Goal: Transaction & Acquisition: Purchase product/service

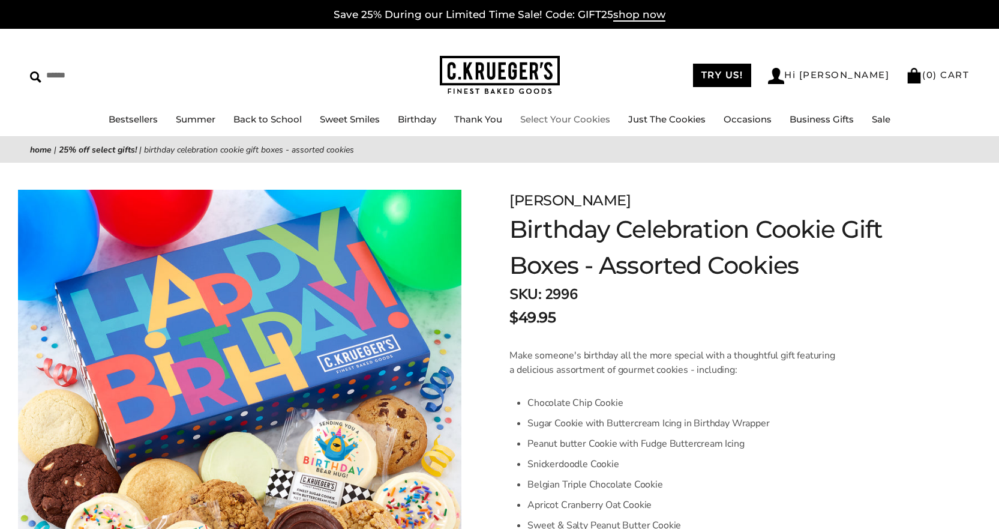
click at [564, 116] on link "Select Your Cookies" at bounding box center [565, 118] width 90 height 11
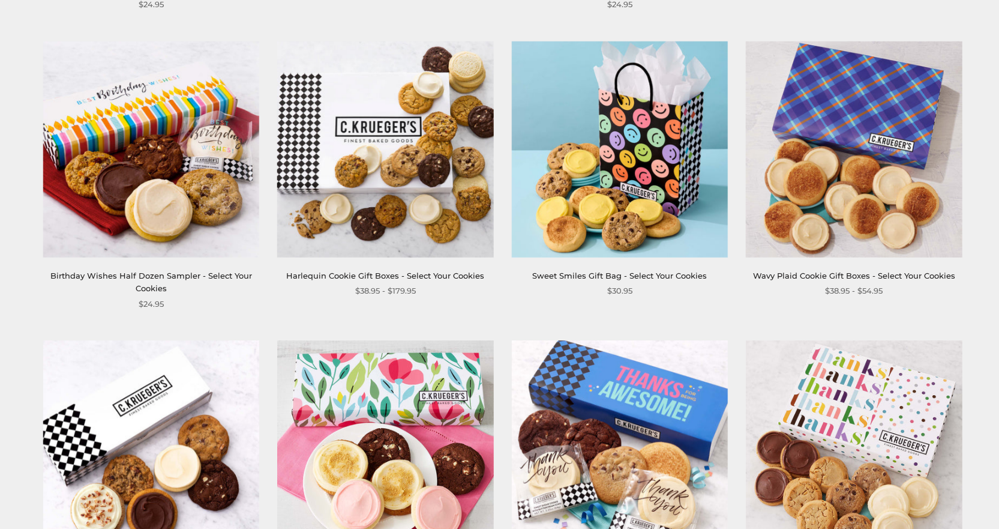
scroll to position [1280, 0]
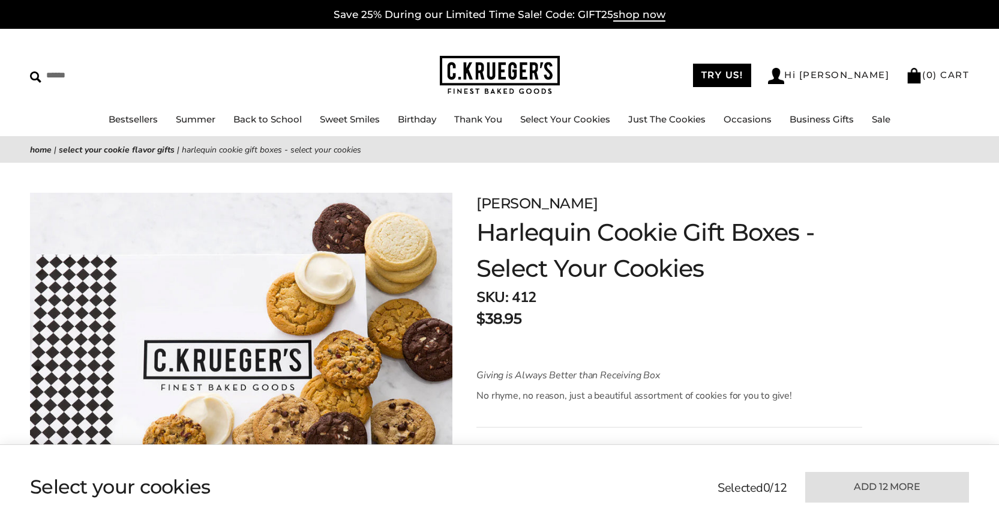
scroll to position [160, 0]
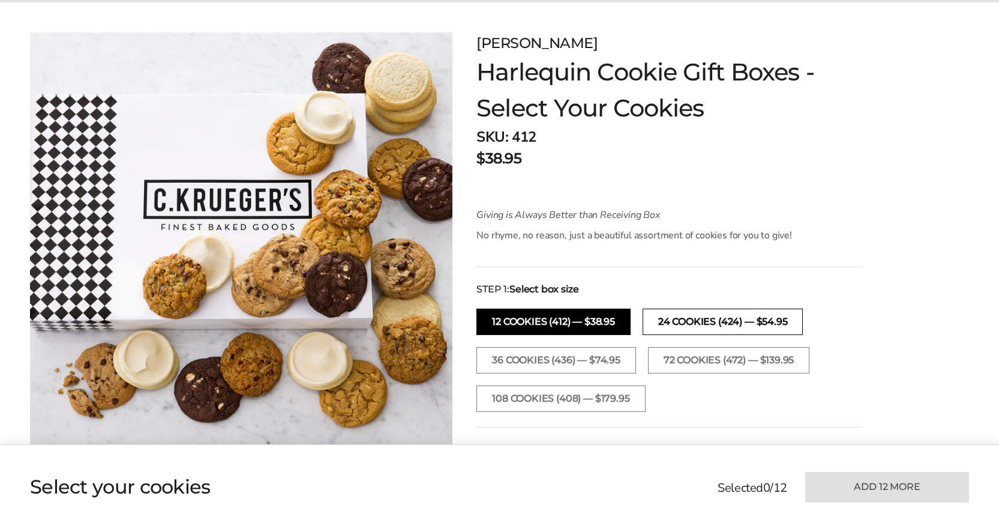
click at [705, 321] on button "24 Cookies (424) — $54.95" at bounding box center [722, 321] width 161 height 26
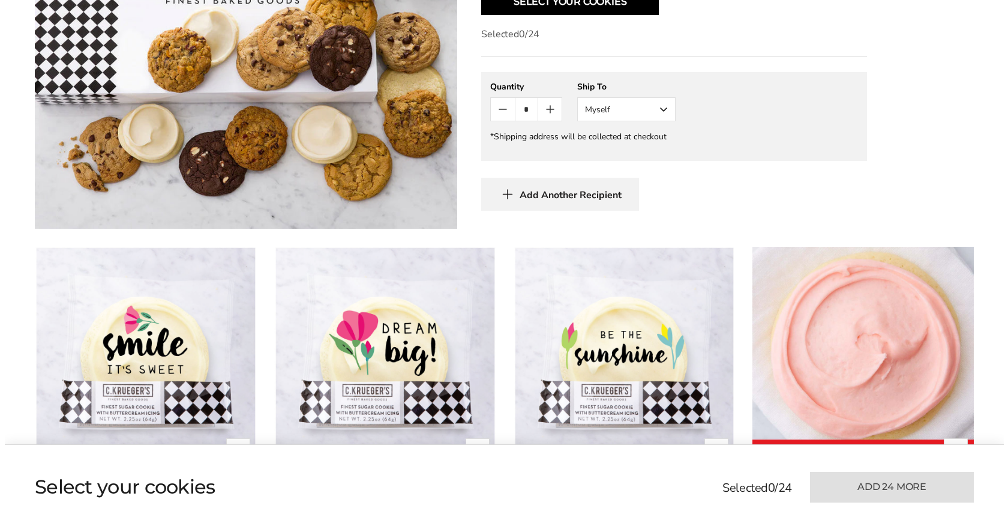
scroll to position [800, 0]
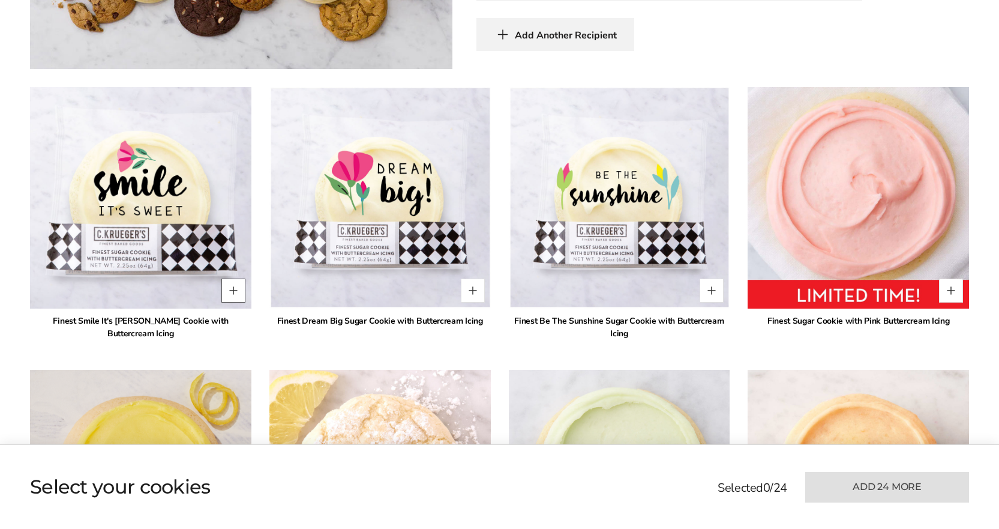
click at [233, 291] on button "Quantity button plus" at bounding box center [233, 290] width 24 height 24
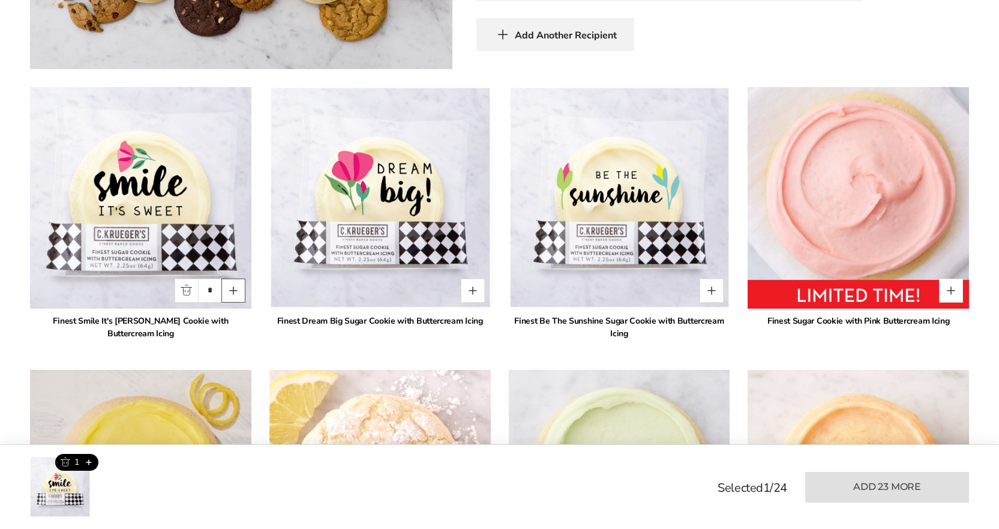
click at [233, 291] on button "Quantity button plus" at bounding box center [233, 290] width 24 height 24
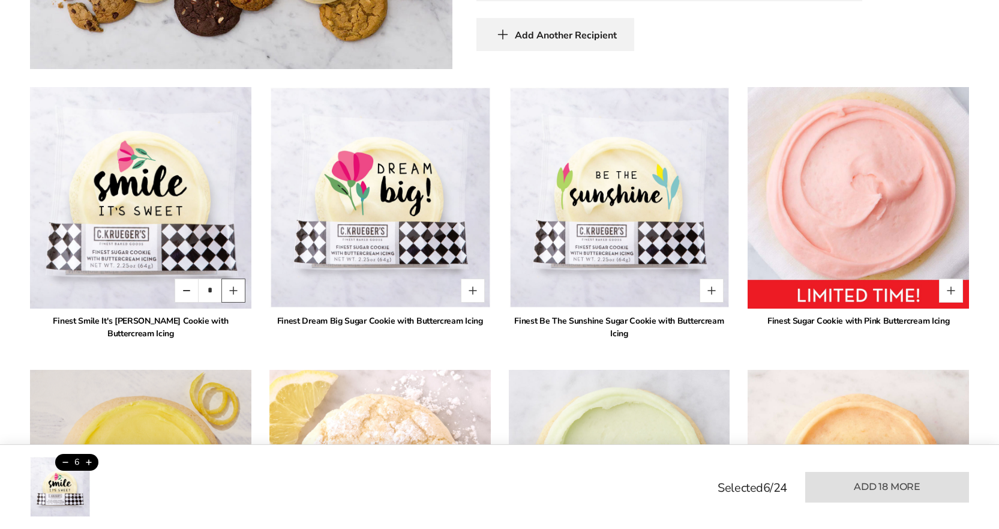
click at [233, 291] on button "Quantity button plus" at bounding box center [233, 290] width 24 height 24
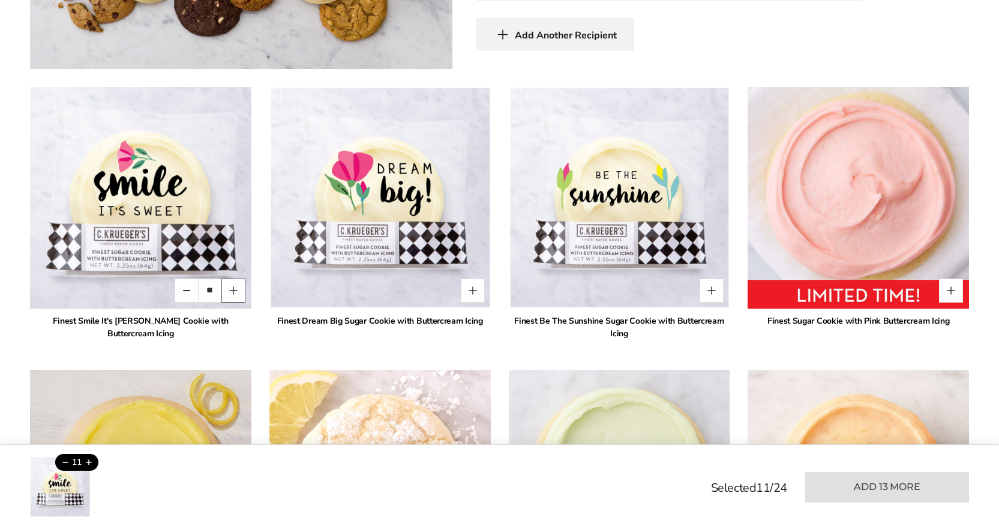
click at [233, 291] on button "Quantity button plus" at bounding box center [233, 290] width 24 height 24
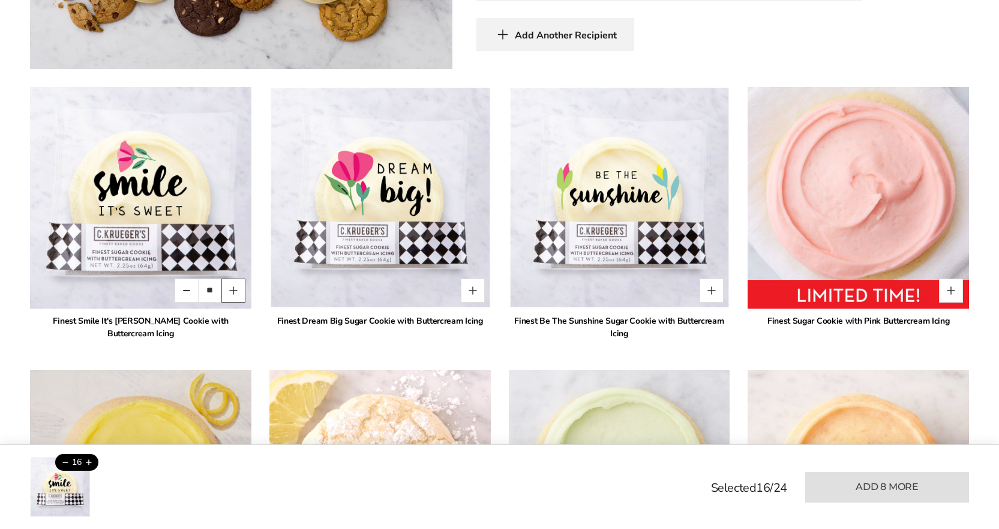
click at [233, 291] on button "Quantity button plus" at bounding box center [233, 290] width 24 height 24
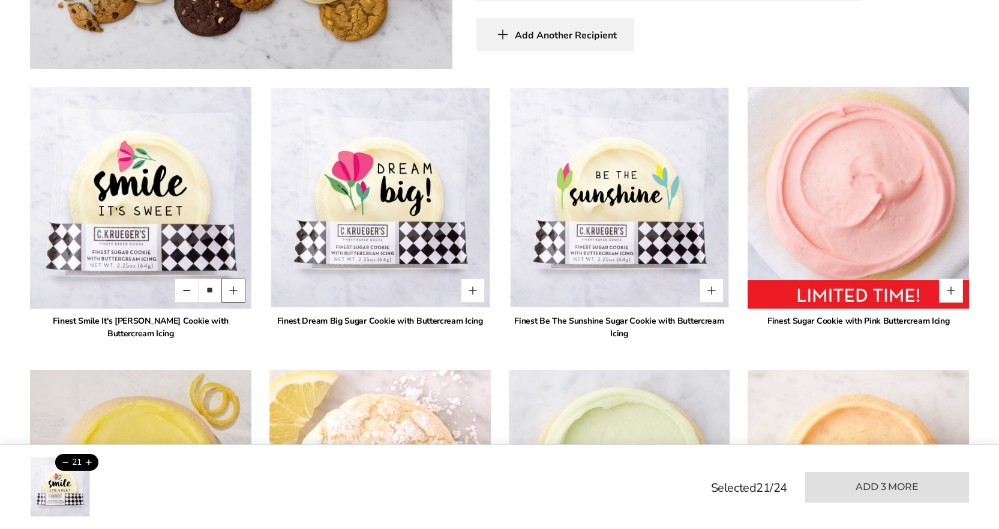
click at [233, 291] on button "Quantity button plus" at bounding box center [233, 290] width 24 height 24
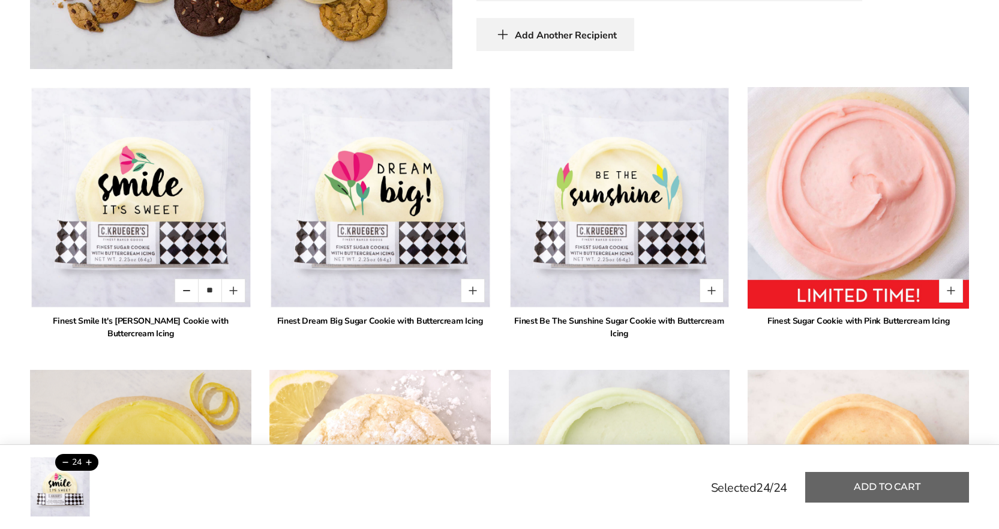
click at [878, 484] on button "Add to cart" at bounding box center [887, 487] width 164 height 31
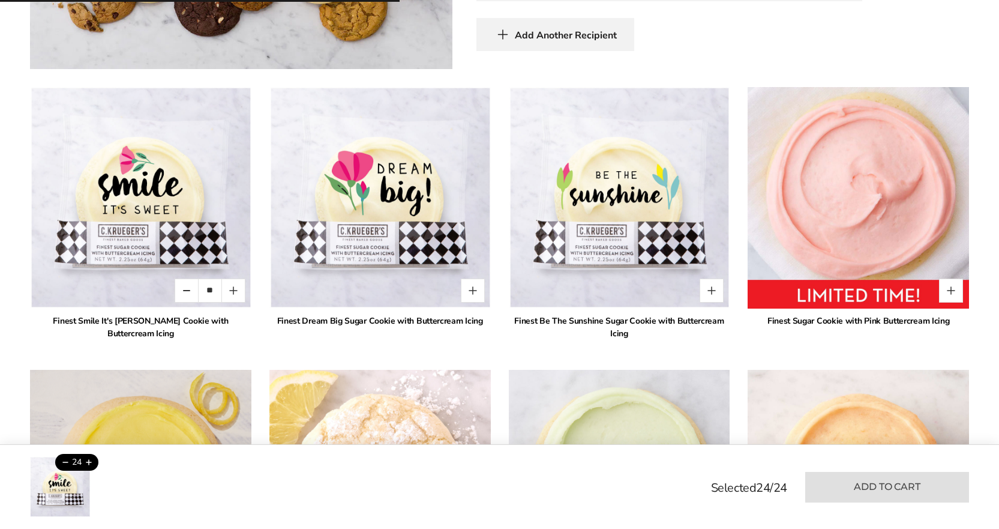
type input "*"
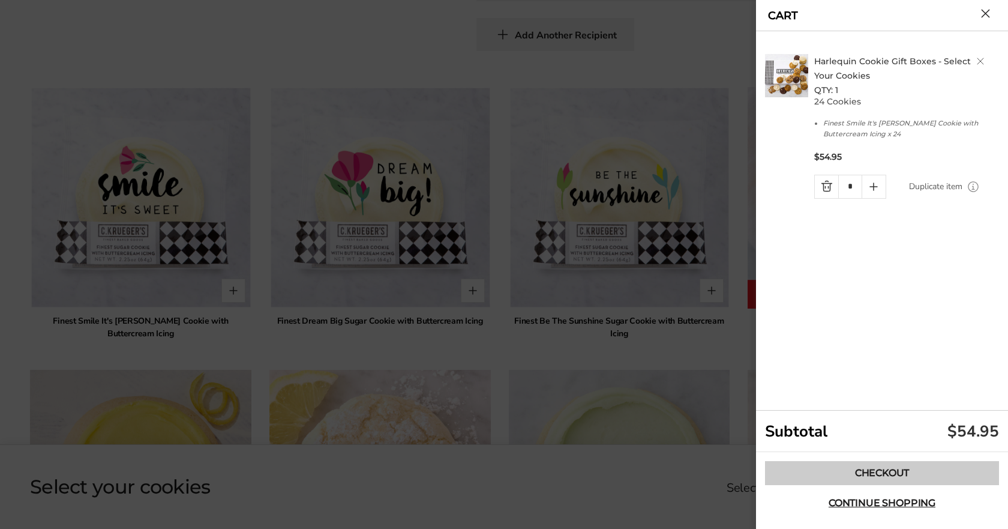
click at [879, 470] on link "Checkout" at bounding box center [882, 473] width 234 height 24
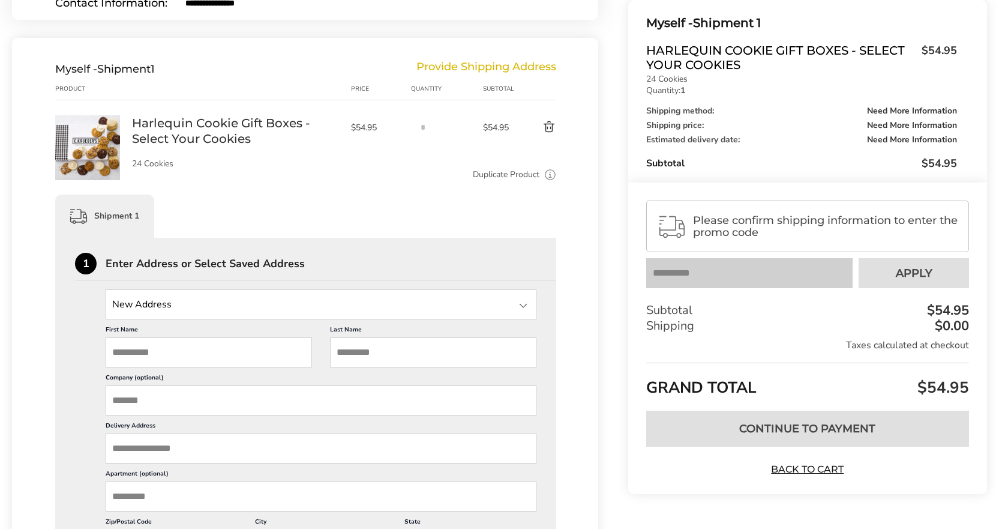
scroll to position [320, 0]
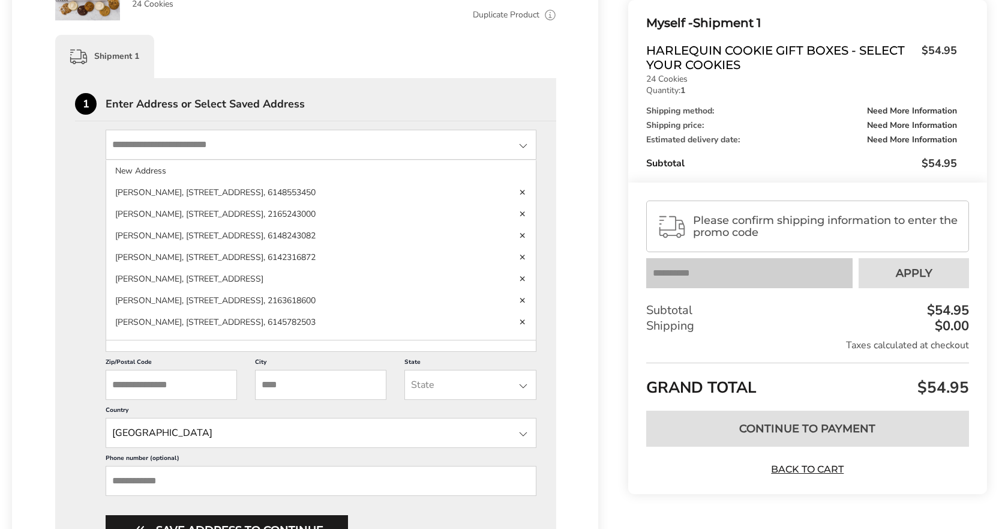
click at [179, 145] on input "State" at bounding box center [321, 145] width 431 height 30
type input "**********"
type input "*******"
type input "*****"
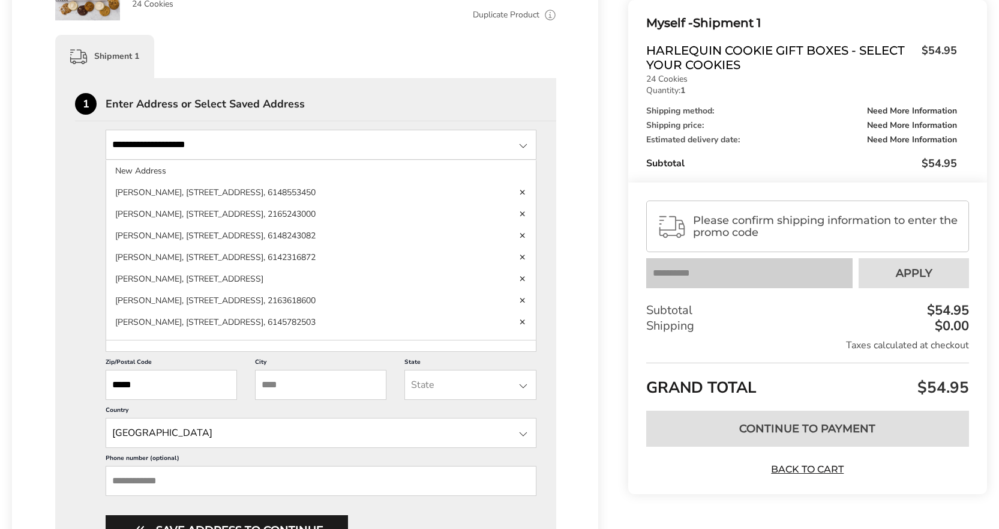
type input "**********"
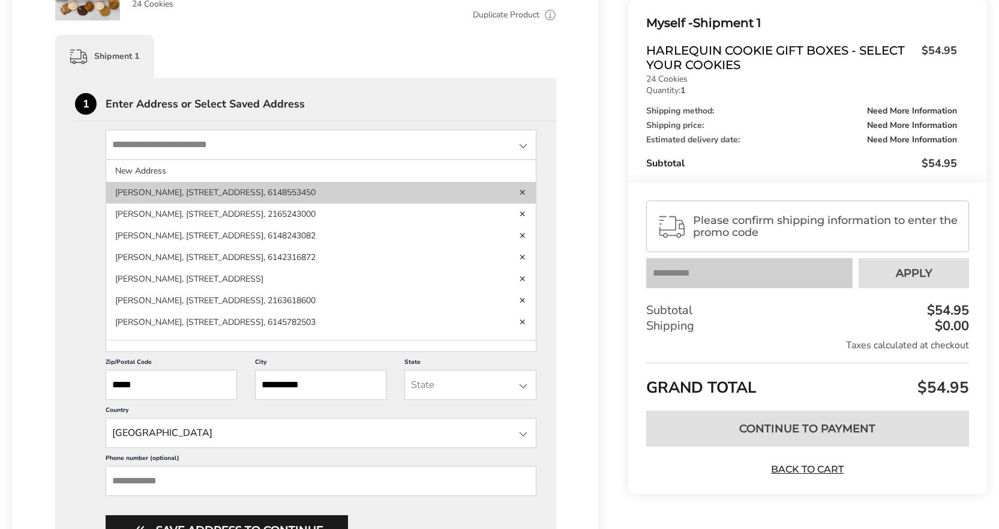
click at [202, 203] on li "Sandra Spencer, 7512 Tottenham Place, New Albany, OH, 43054, United States, 614…" at bounding box center [321, 214] width 430 height 22
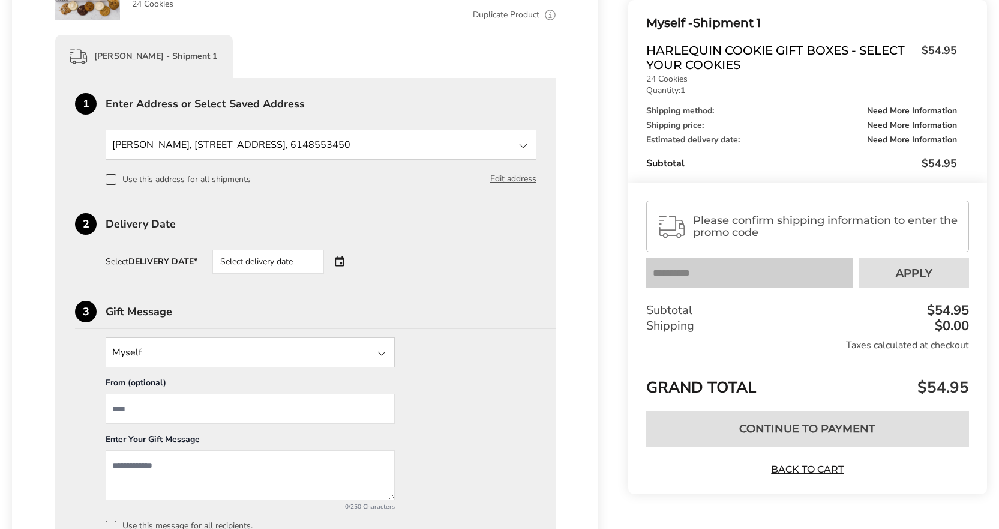
scroll to position [480, 0]
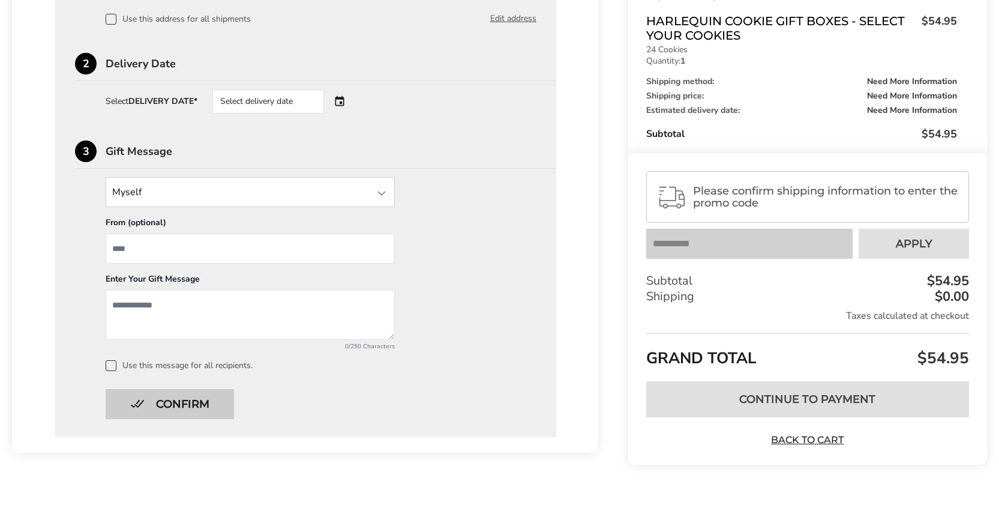
click at [170, 403] on button "Confirm" at bounding box center [170, 404] width 128 height 30
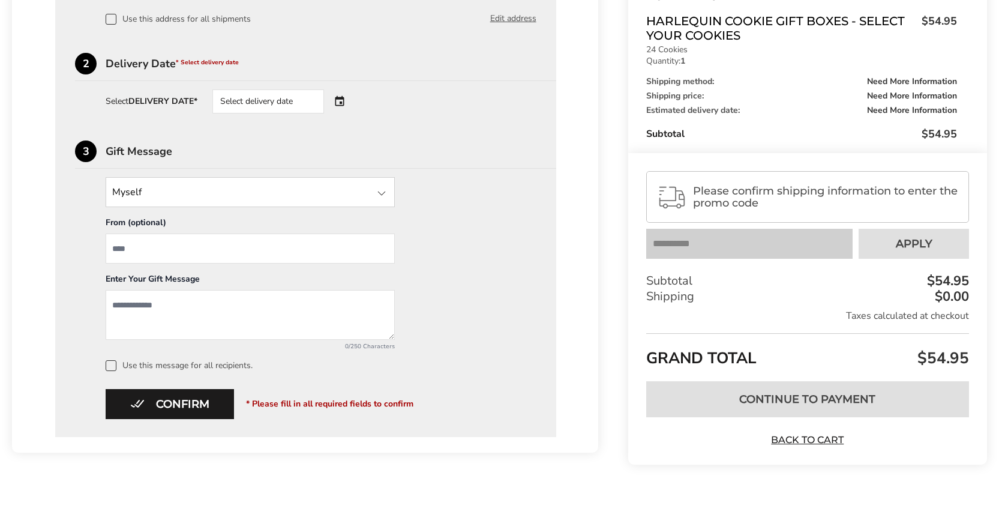
scroll to position [320, 0]
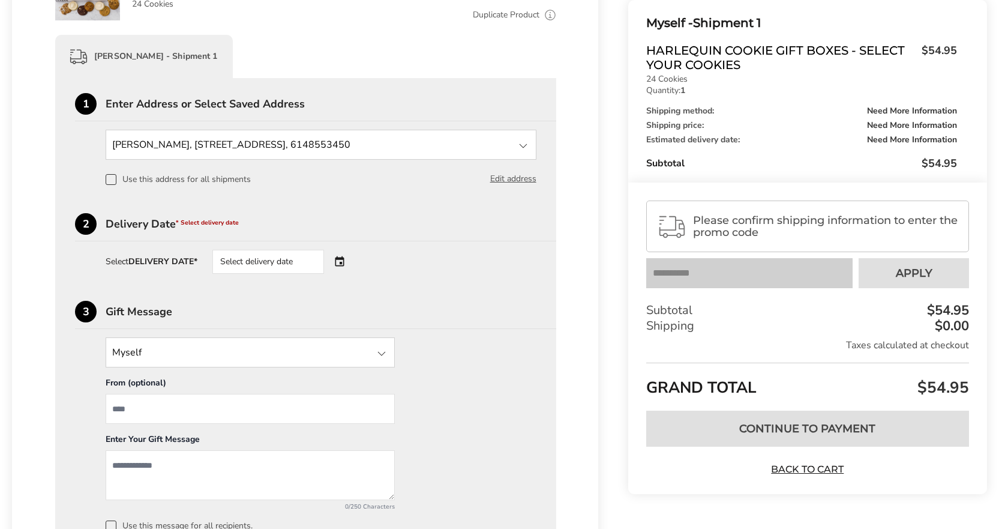
click at [343, 262] on div "Select delivery date" at bounding box center [284, 262] width 145 height 24
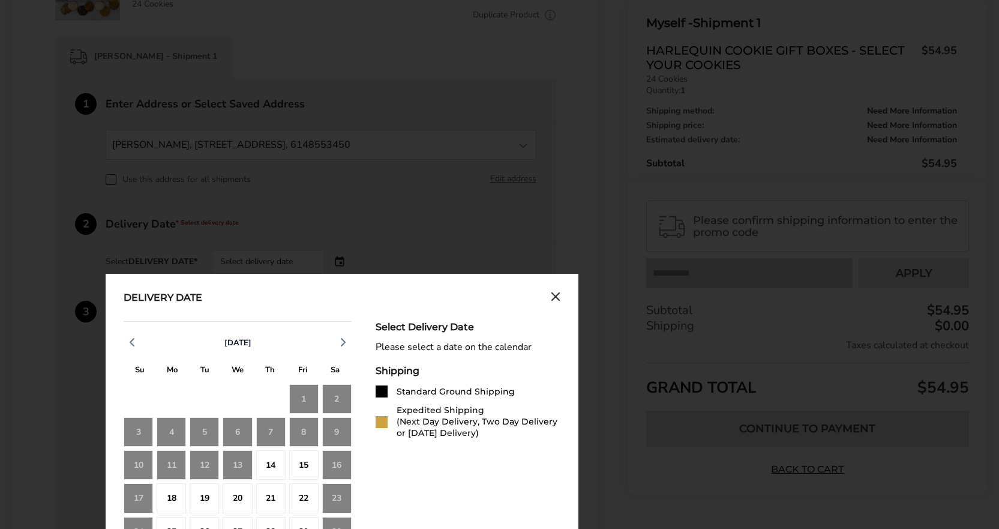
scroll to position [480, 0]
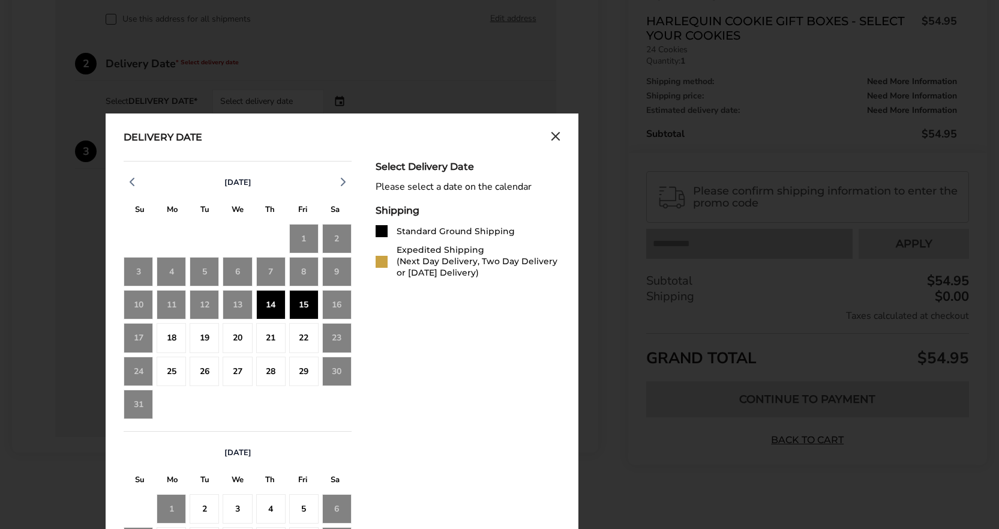
click at [303, 303] on div "15" at bounding box center [303, 304] width 29 height 29
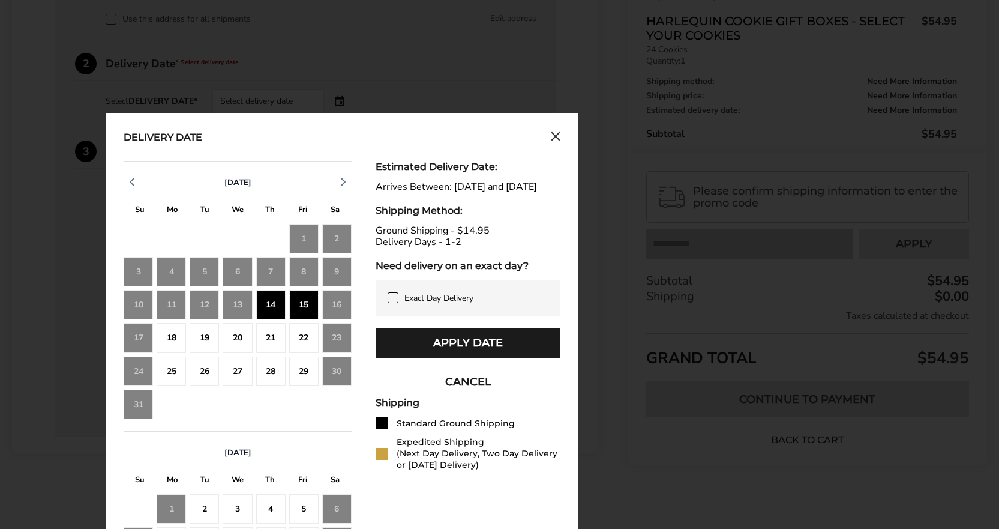
click at [165, 336] on div "18" at bounding box center [171, 337] width 29 height 29
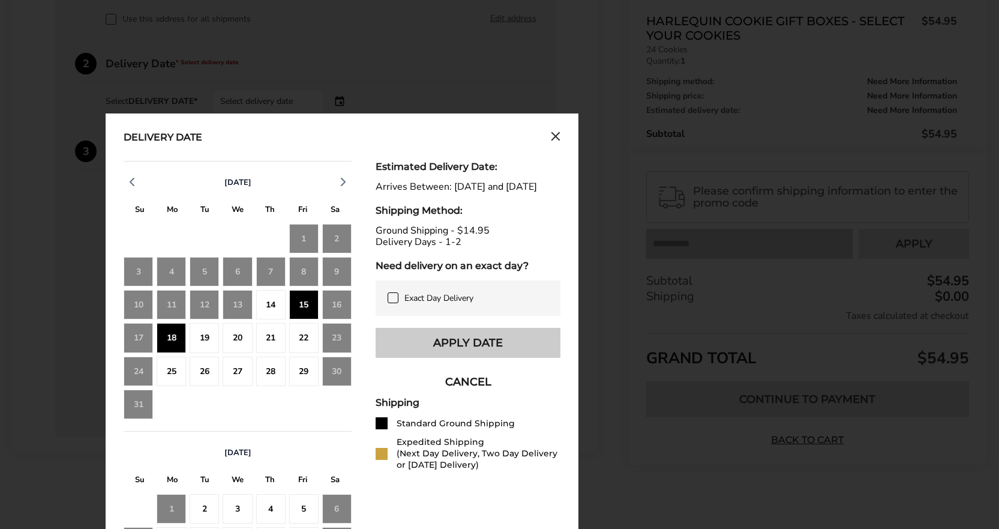
click at [463, 355] on button "Apply Date" at bounding box center [468, 343] width 185 height 30
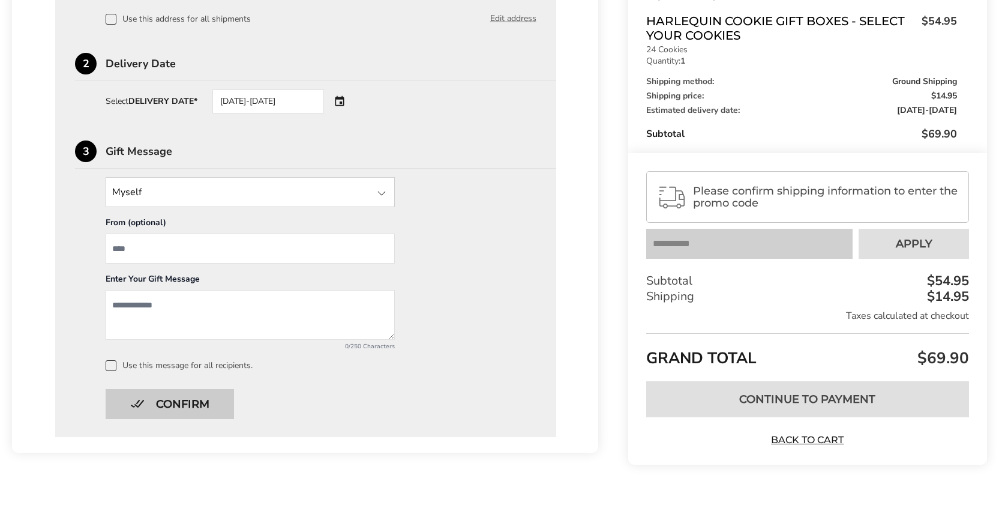
click at [172, 403] on button "Confirm" at bounding box center [170, 404] width 128 height 30
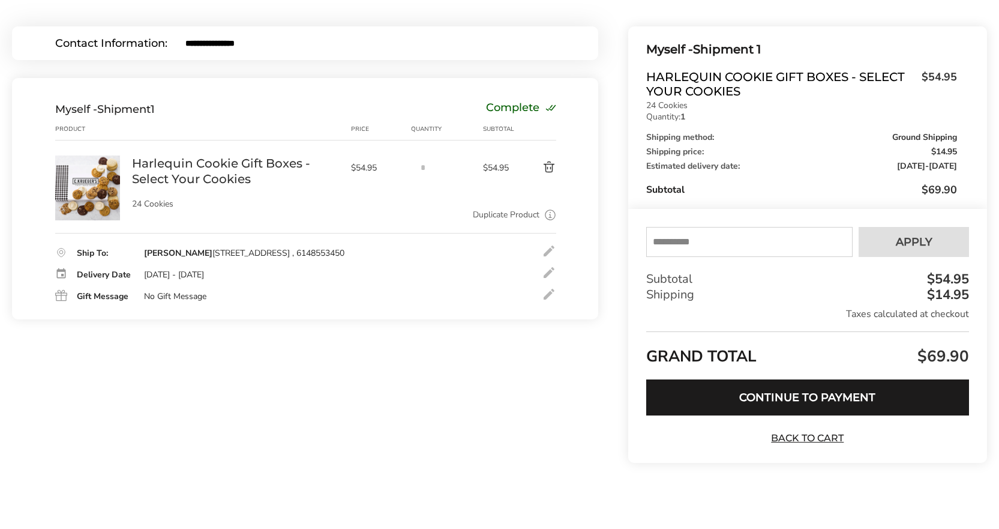
scroll to position [120, 0]
click at [682, 239] on input "text" at bounding box center [749, 242] width 206 height 30
type input "******"
click at [896, 236] on span "Apply" at bounding box center [914, 241] width 37 height 11
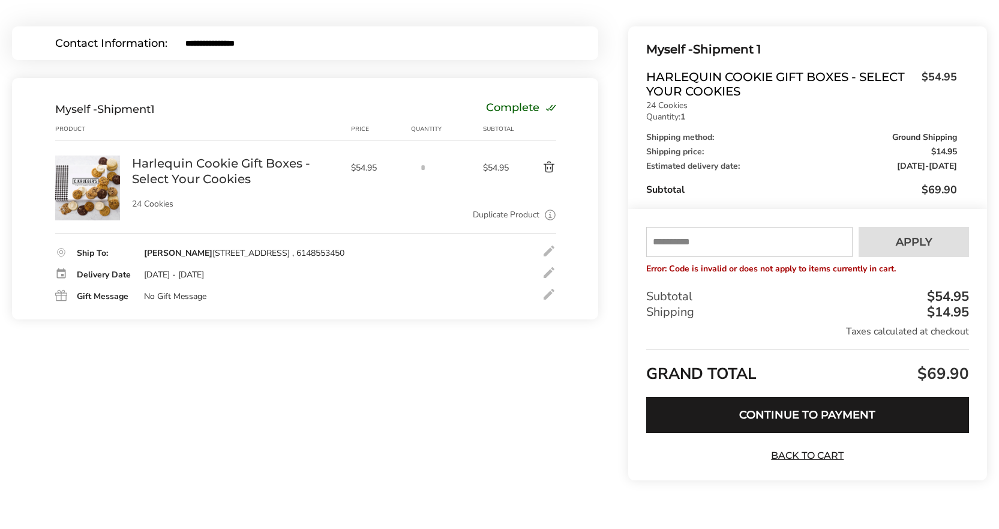
scroll to position [0, 0]
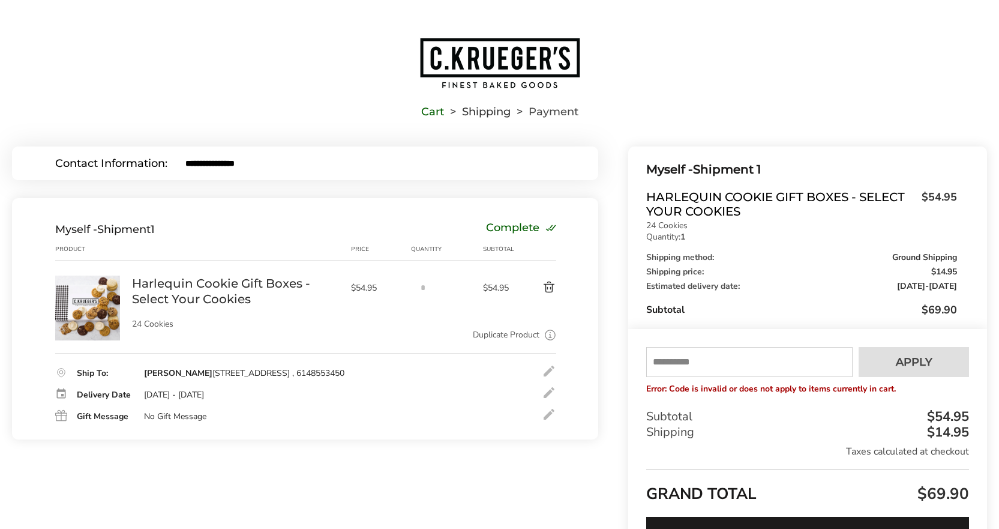
click at [548, 286] on button "Delete product" at bounding box center [536, 287] width 40 height 14
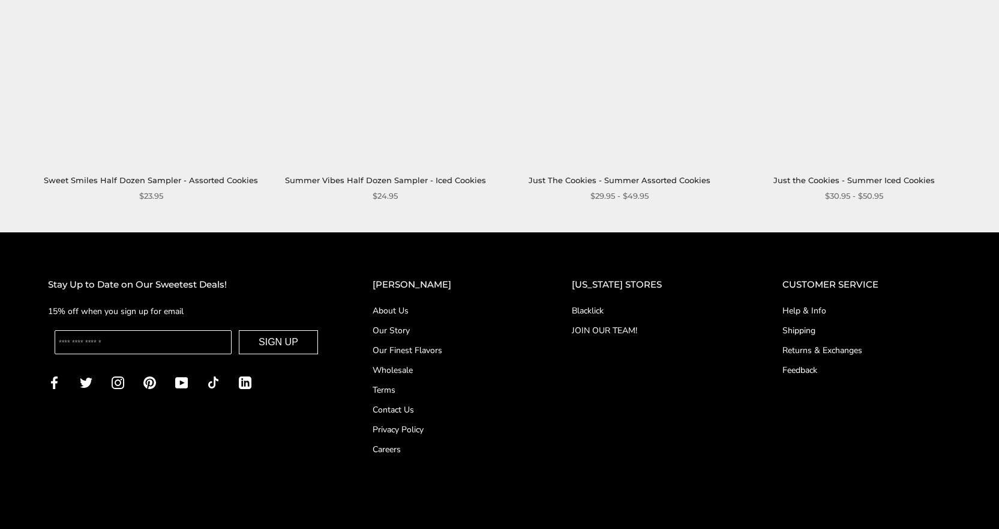
scroll to position [1809, 0]
